Goal: Navigation & Orientation: Find specific page/section

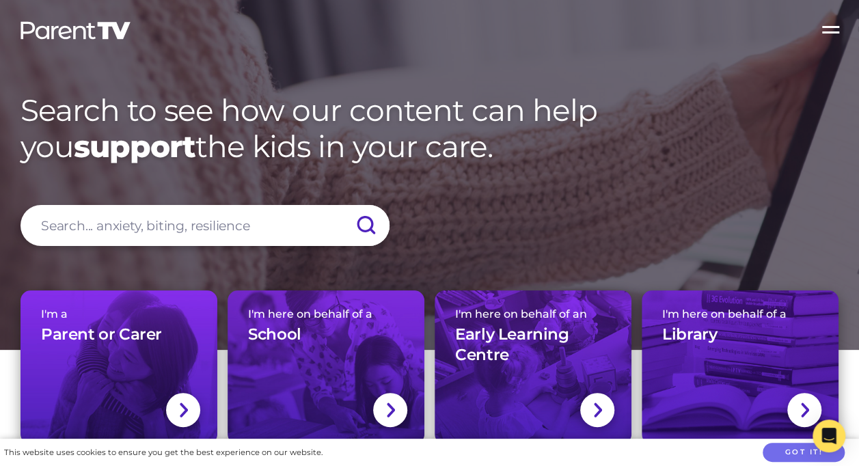
click at [837, 28] on label "Open Menu" at bounding box center [831, 27] width 55 height 55
click at [0, 0] on input "Open Menu" at bounding box center [0, 0] width 0 height 0
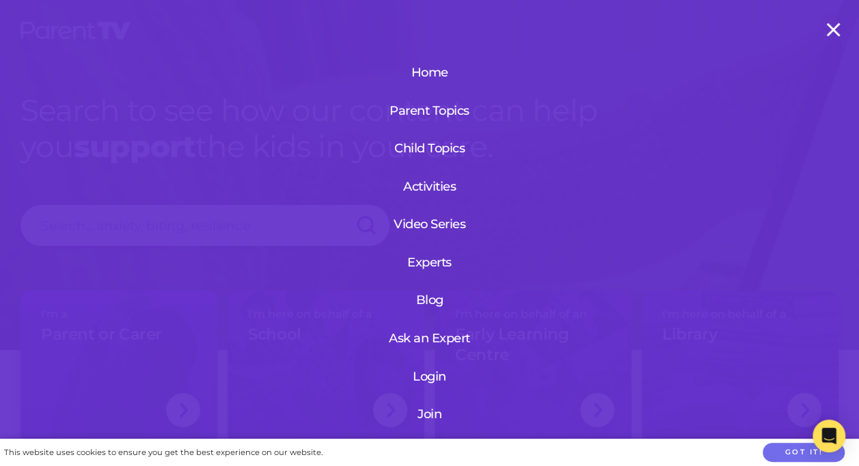
click at [451, 111] on link "Parent Topics" at bounding box center [429, 111] width 95 height 36
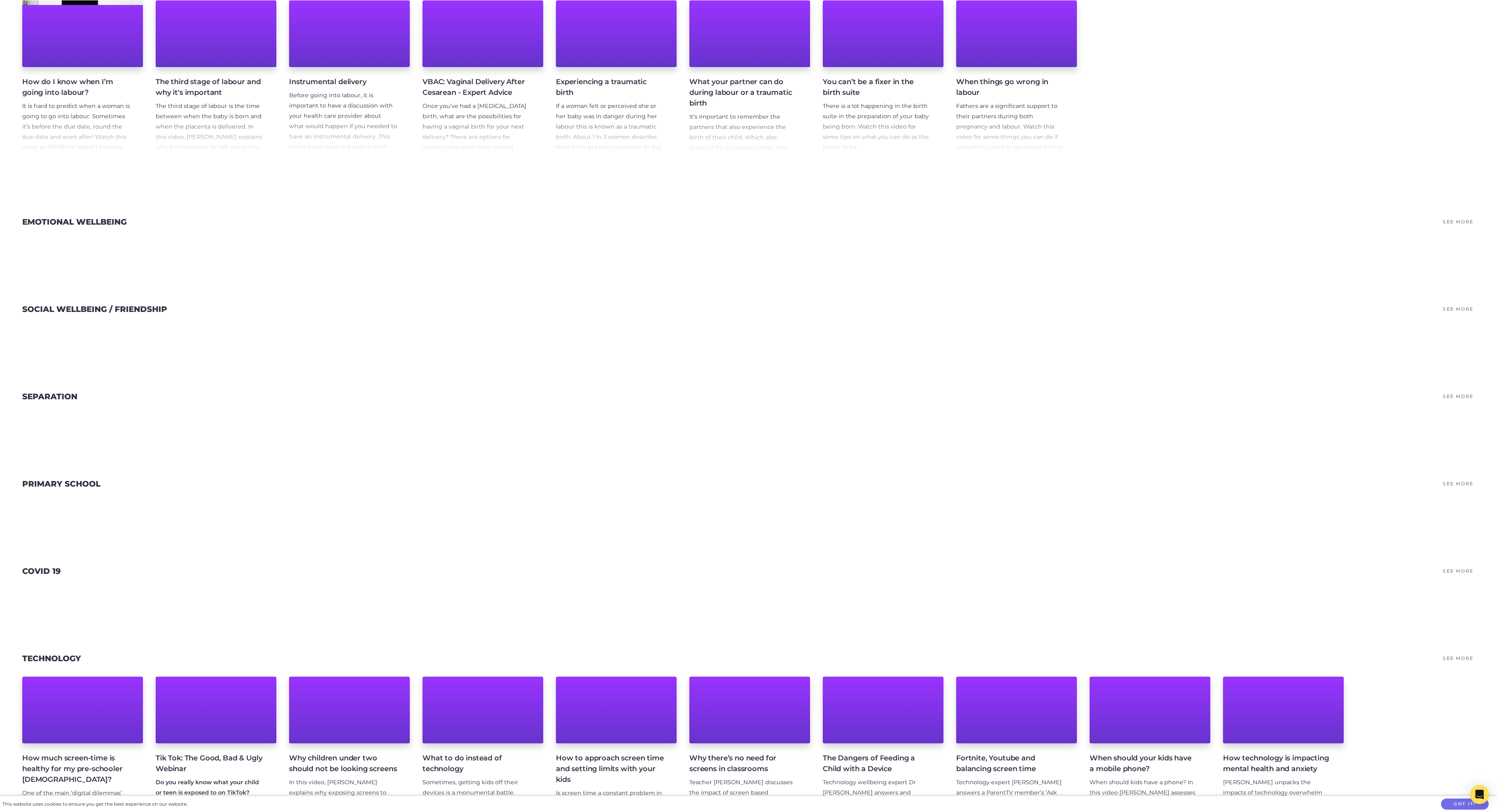
scroll to position [833, 0]
